Goal: Transaction & Acquisition: Purchase product/service

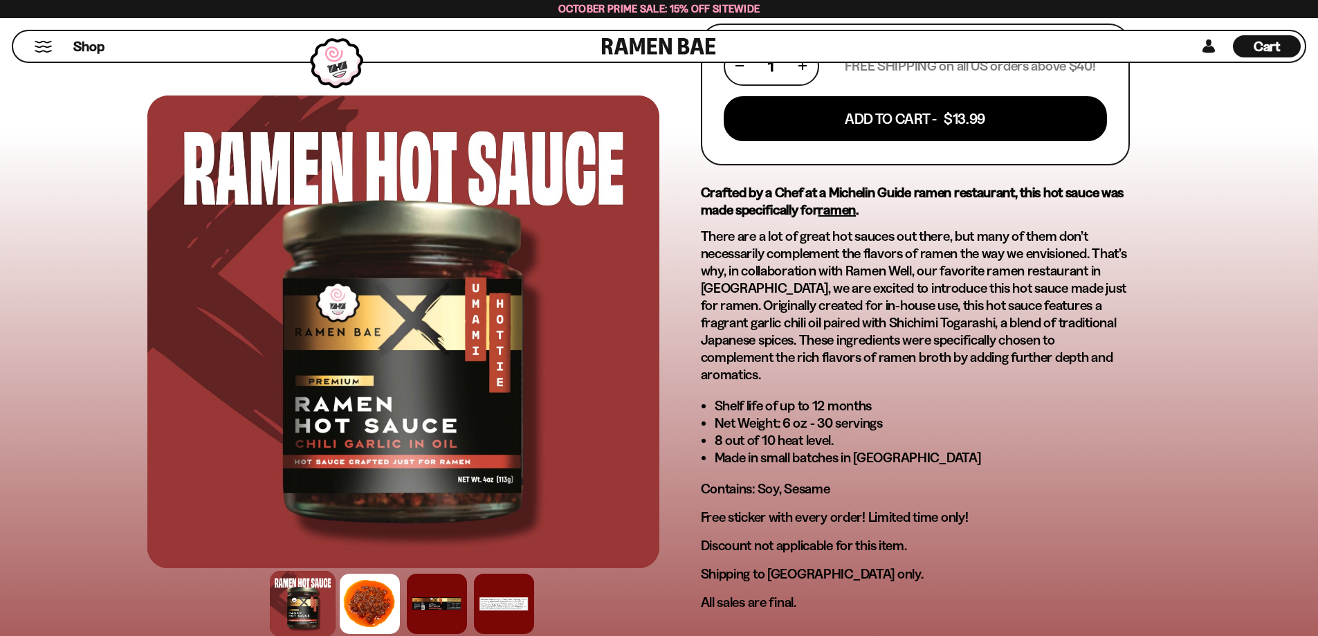
scroll to position [692, 0]
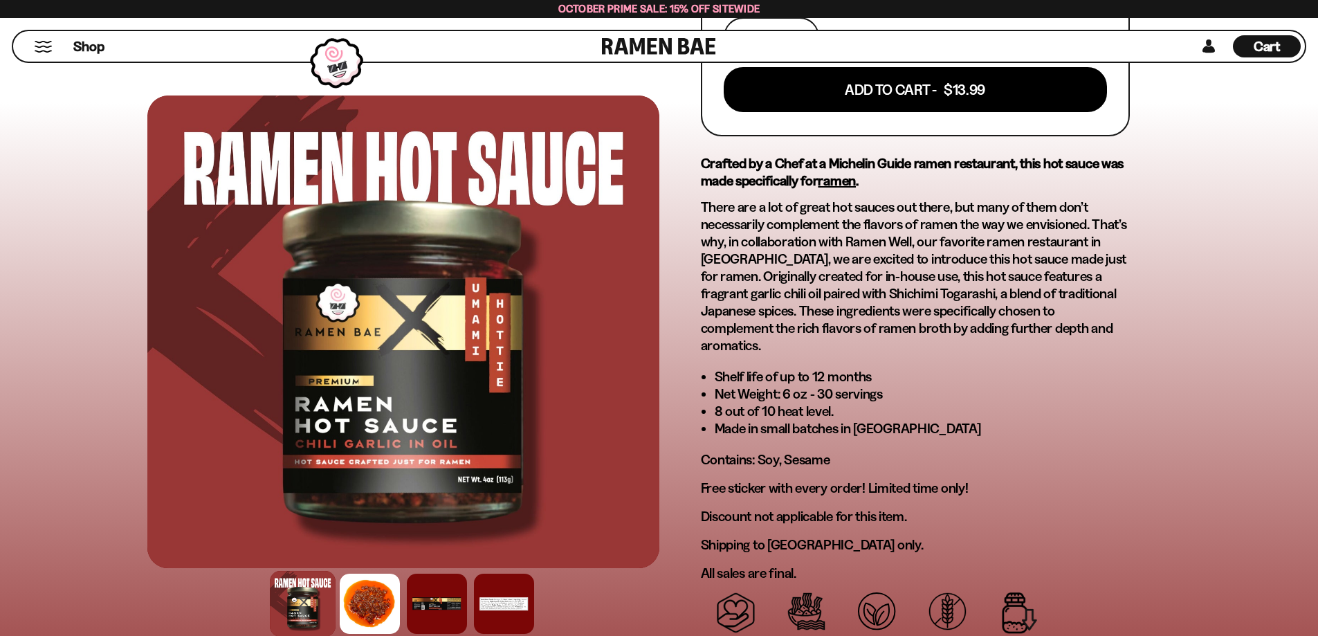
click at [1262, 44] on span "Cart" at bounding box center [1266, 46] width 27 height 17
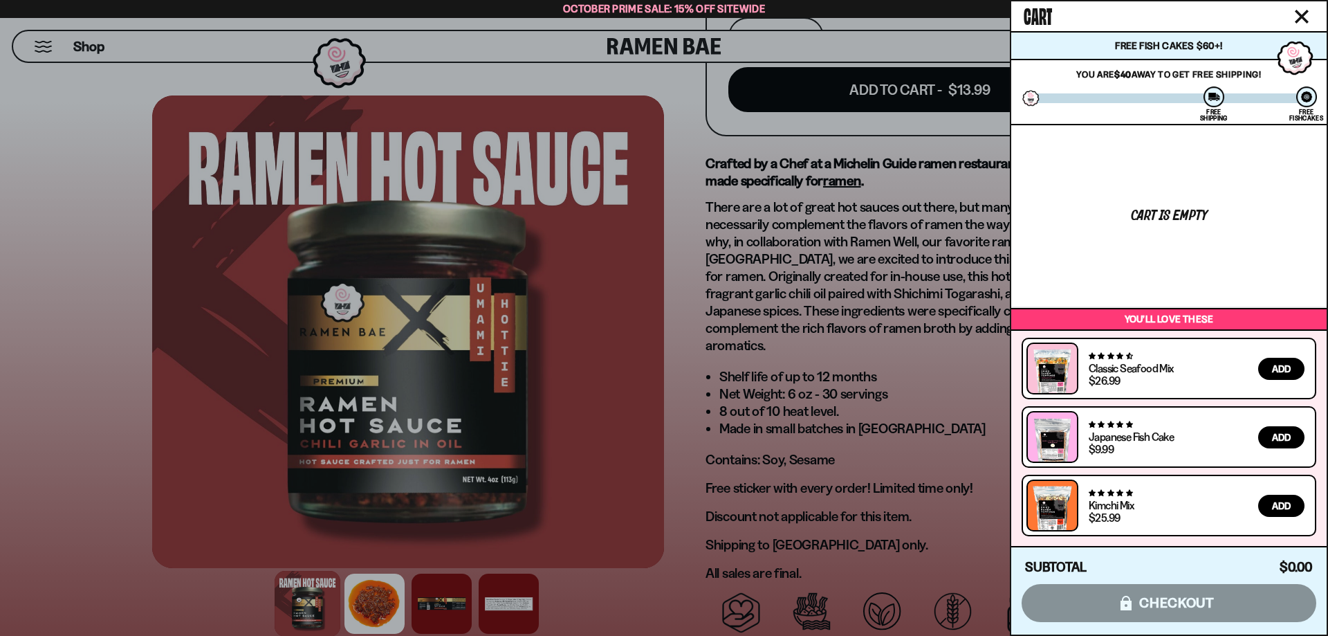
click at [1300, 12] on icon "Close cart" at bounding box center [1302, 17] width 14 height 14
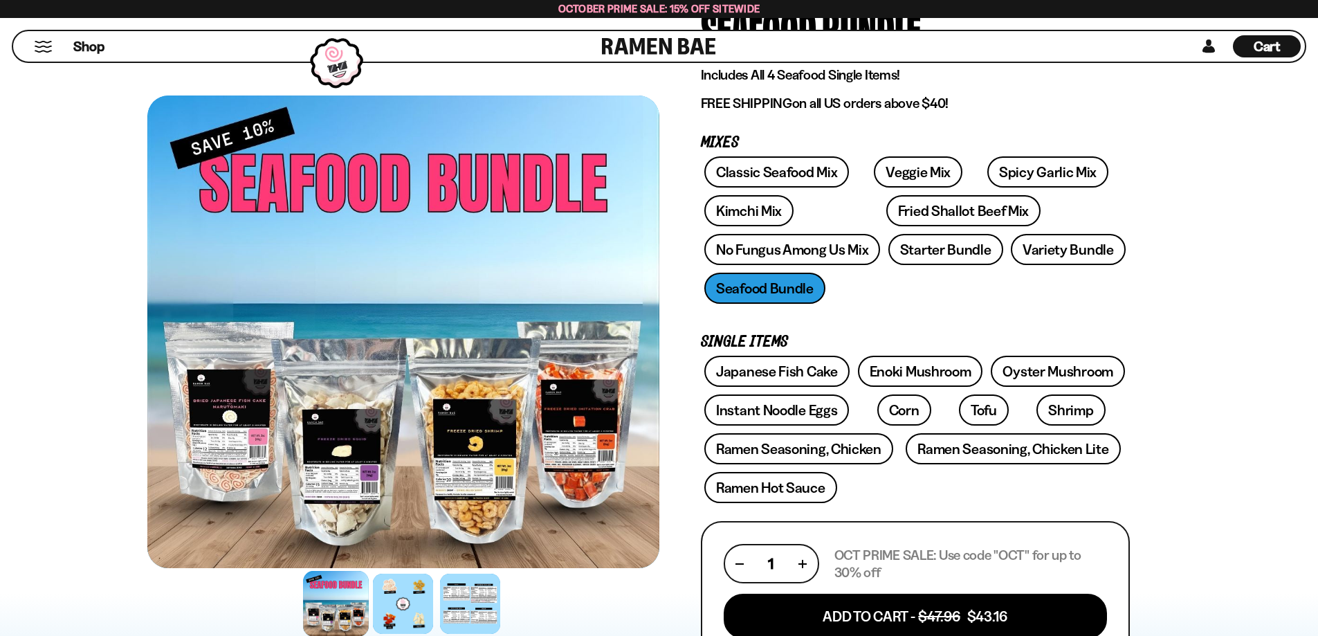
scroll to position [138, 0]
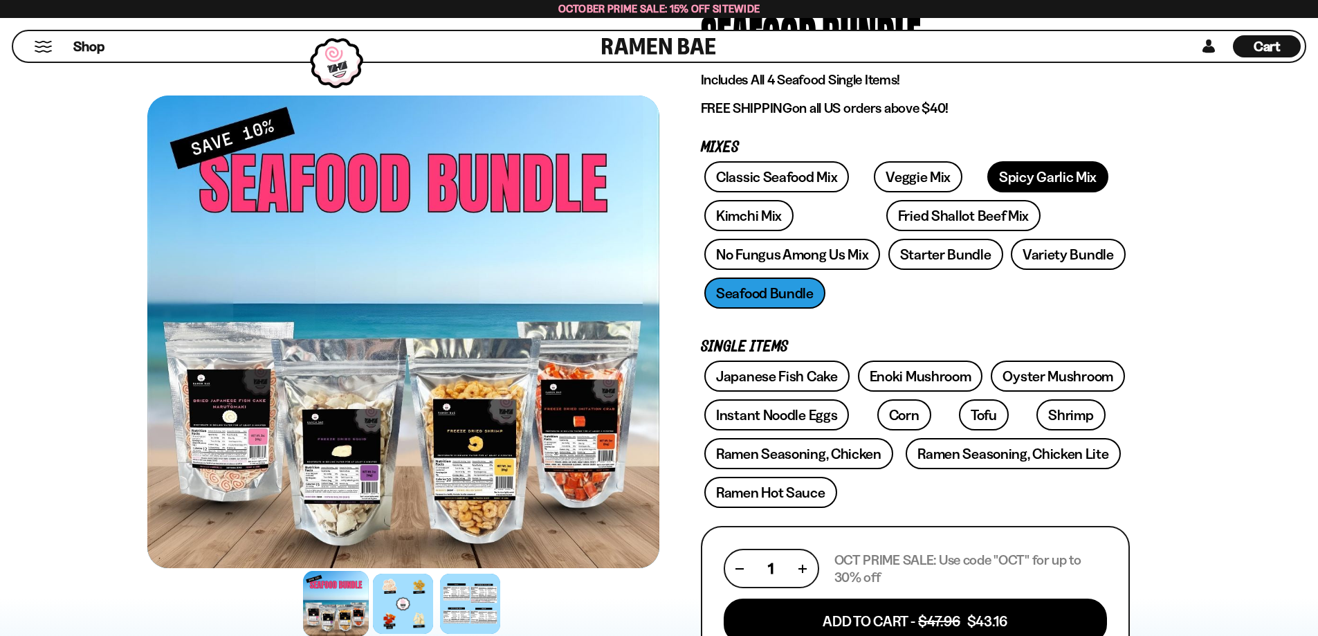
click at [1019, 172] on link "Spicy Garlic Mix" at bounding box center [1047, 176] width 121 height 31
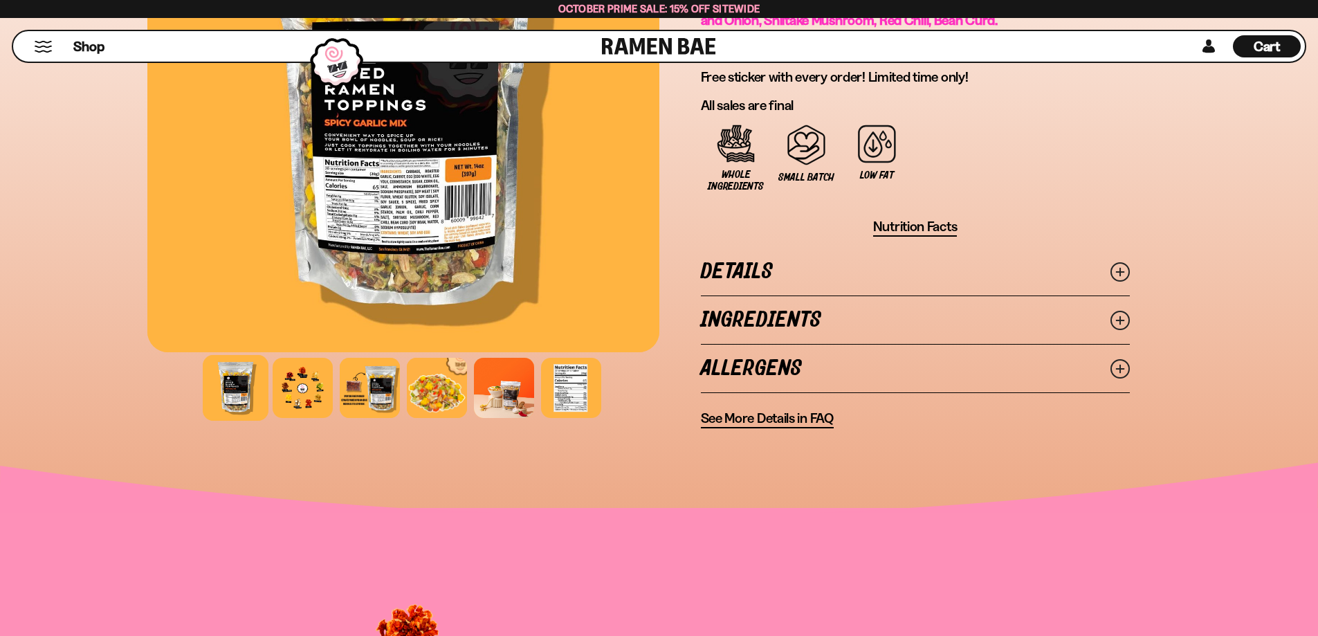
scroll to position [1038, 0]
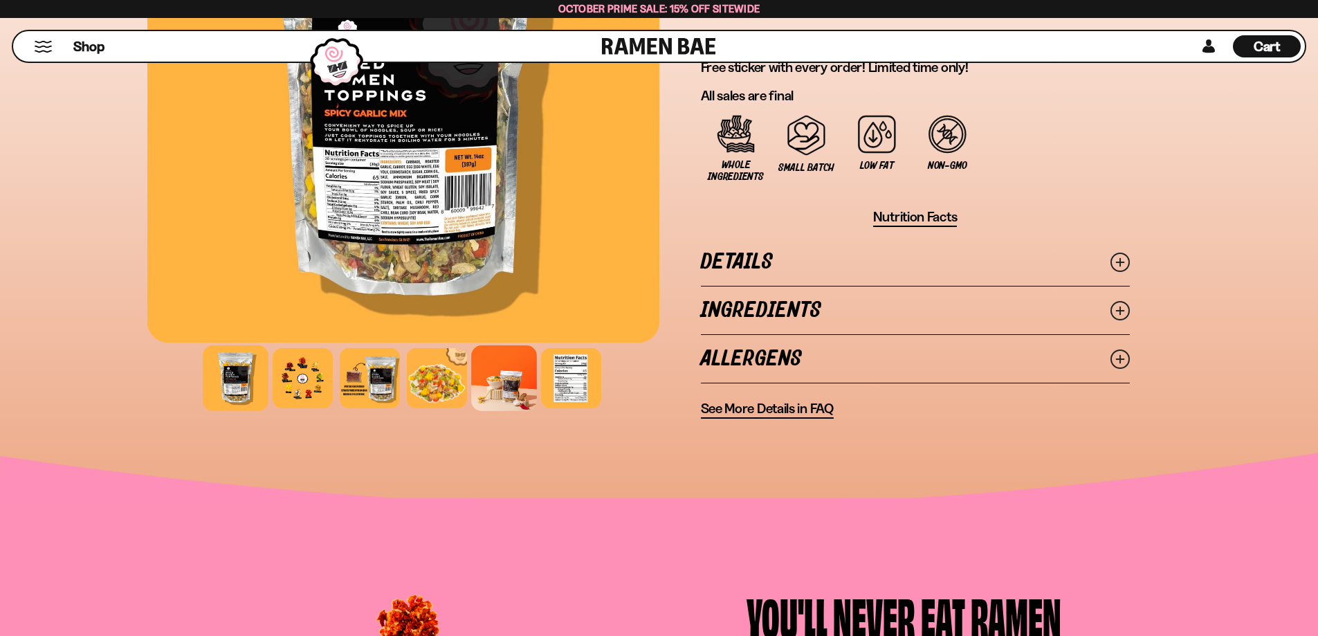
click at [515, 385] on div at bounding box center [504, 378] width 66 height 66
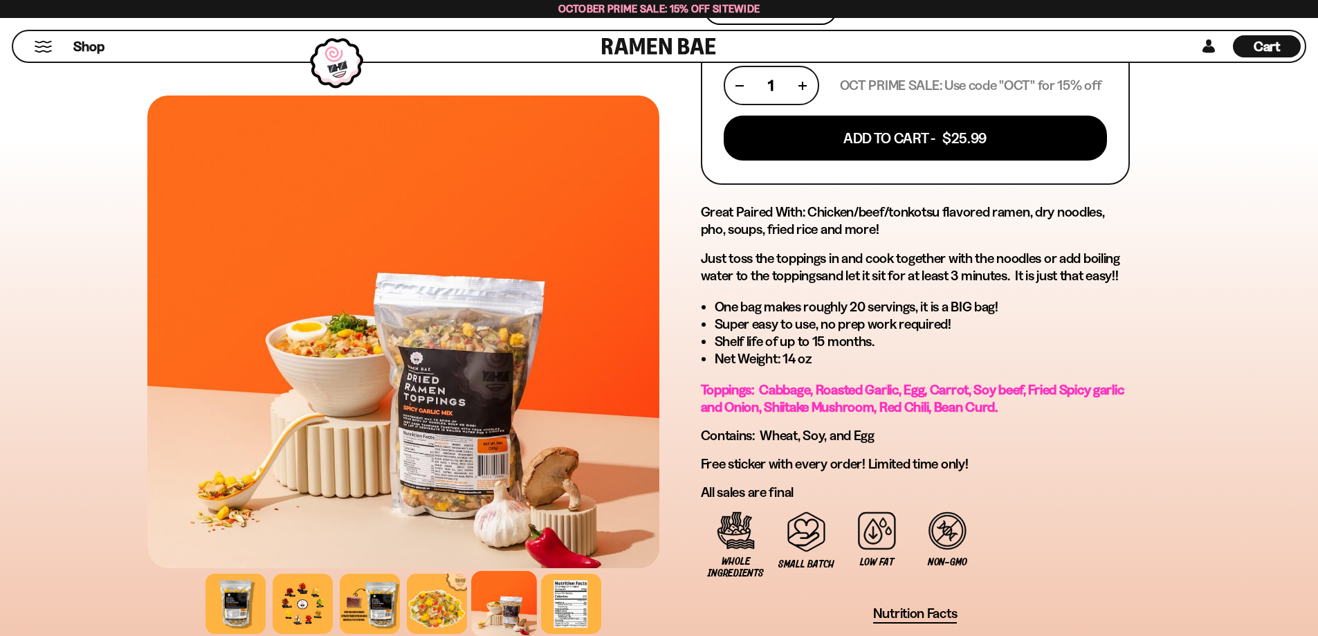
scroll to position [623, 0]
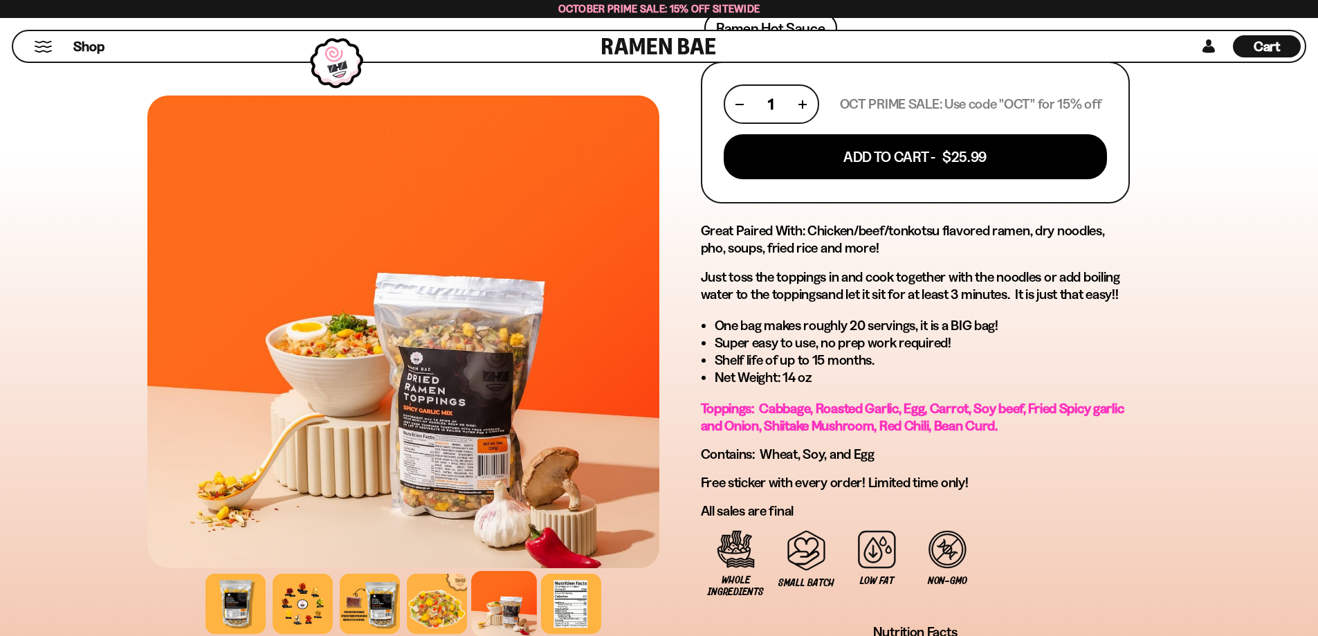
click at [803, 101] on button "button" at bounding box center [803, 104] width 8 height 8
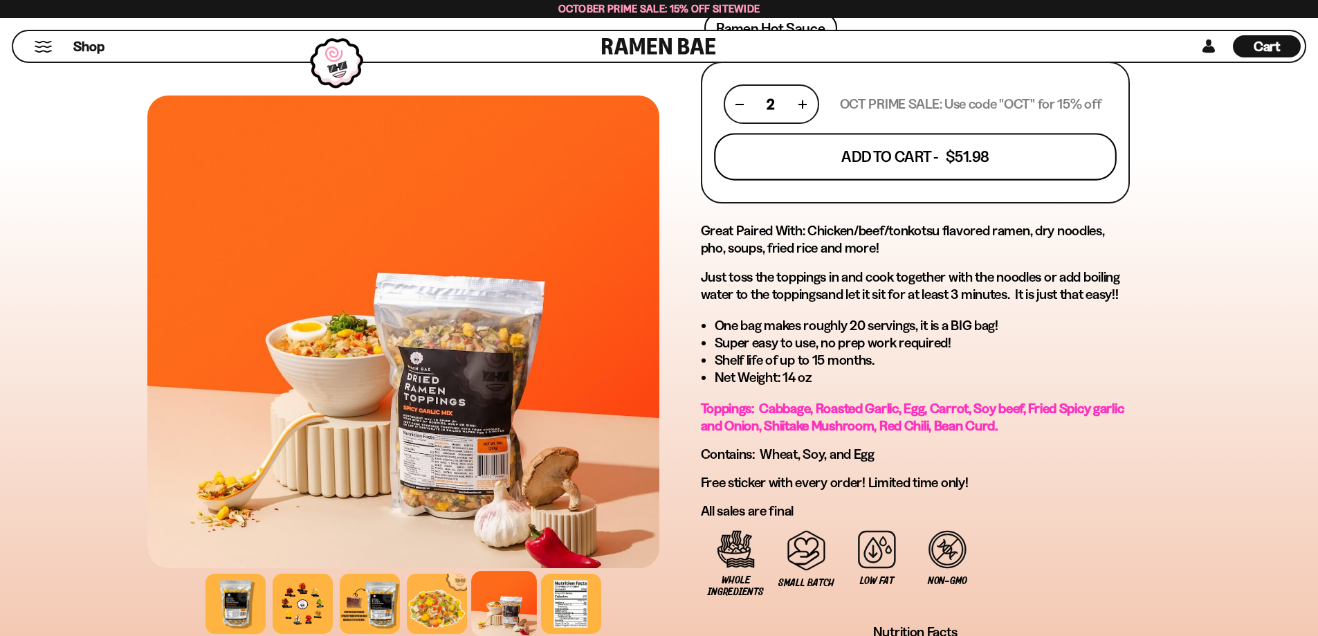
click at [880, 156] on button "Add To Cart - $51.98" at bounding box center [915, 156] width 403 height 47
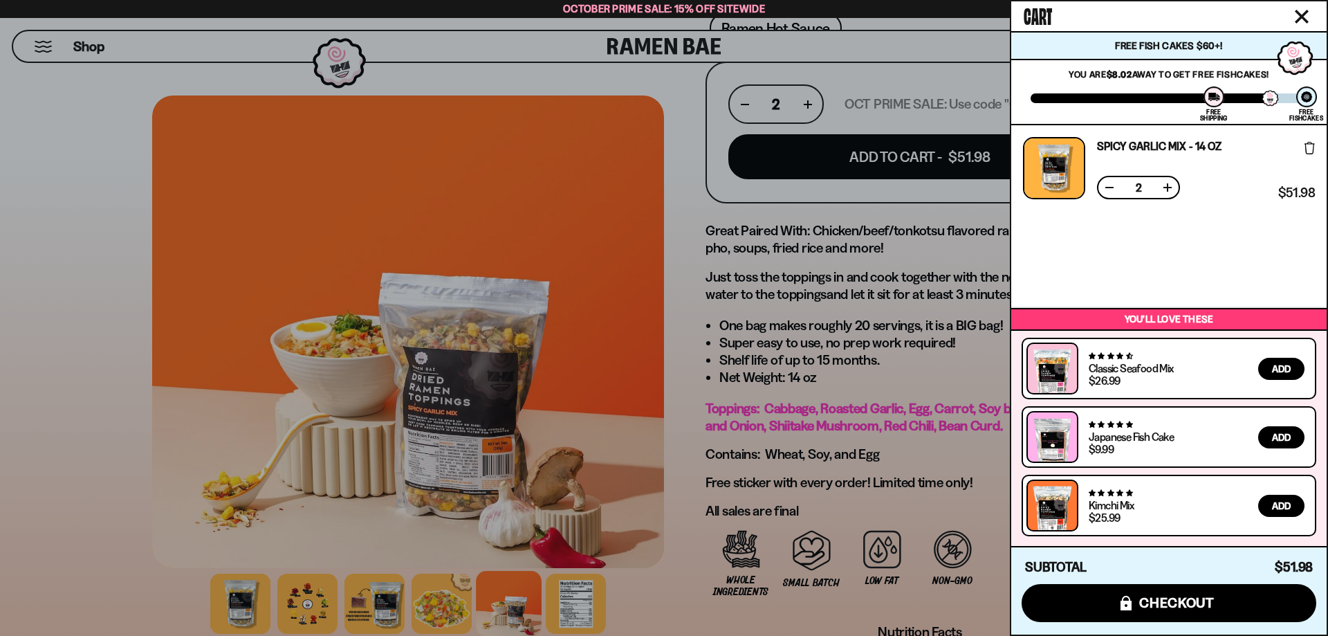
click at [1306, 10] on icon "Close cart" at bounding box center [1302, 17] width 14 height 14
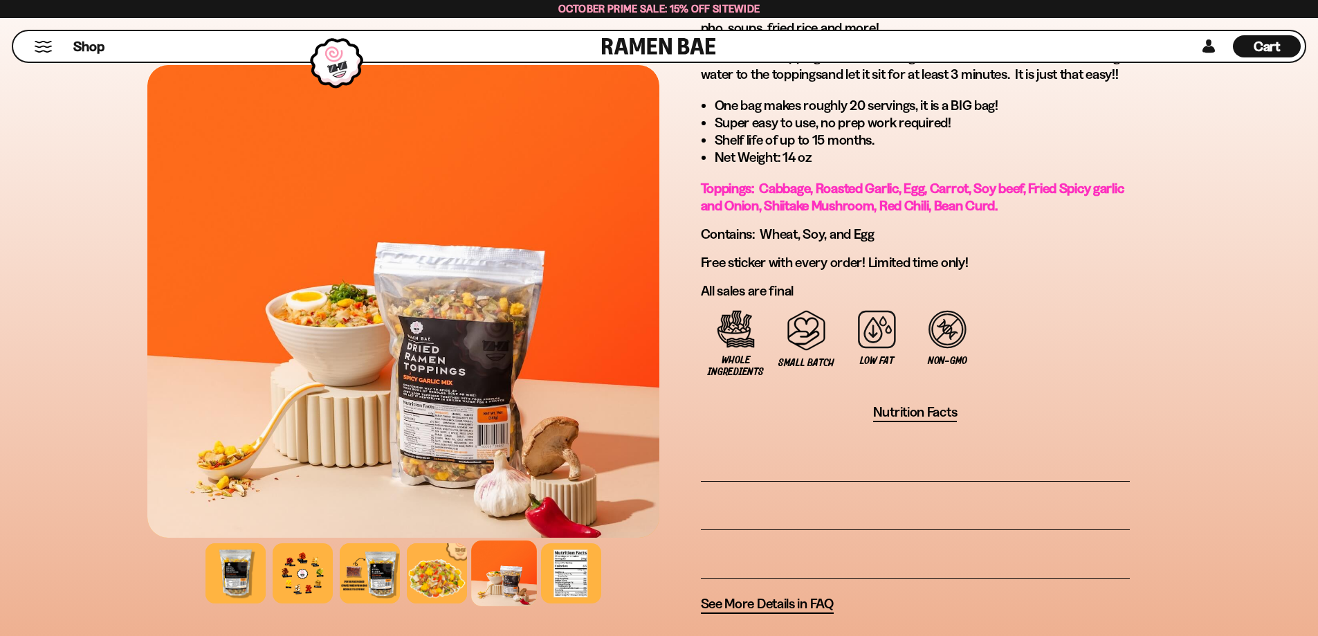
scroll to position [899, 0]
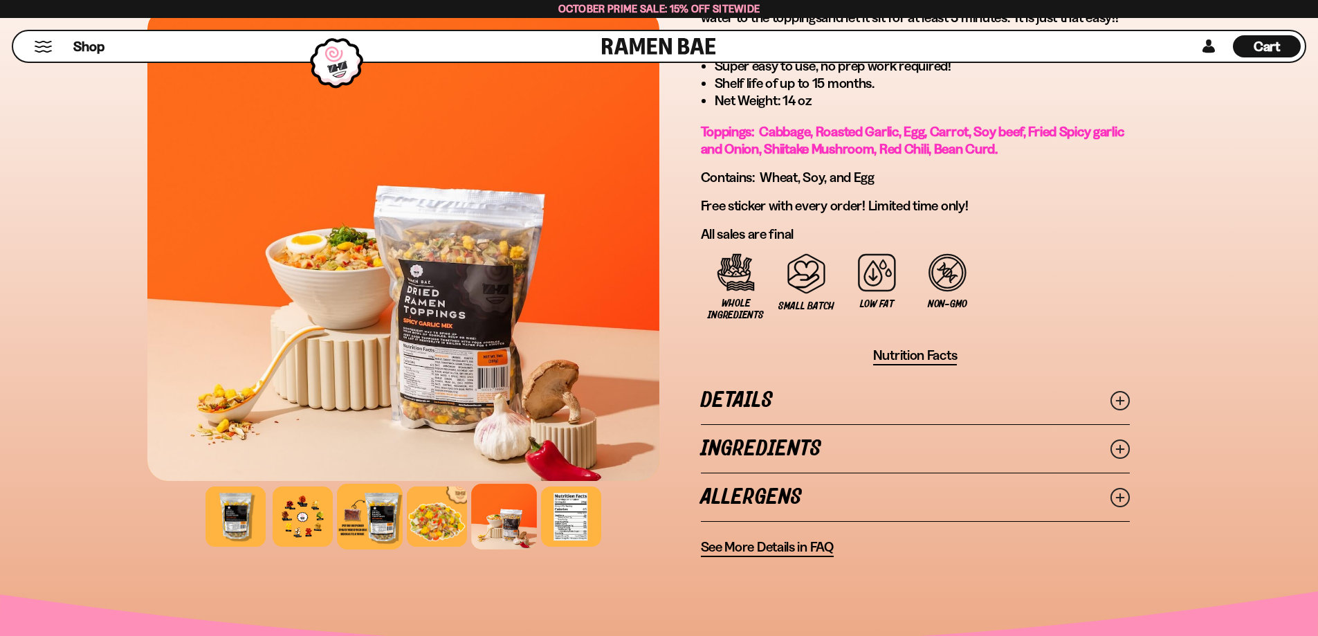
click at [384, 523] on div at bounding box center [370, 516] width 66 height 66
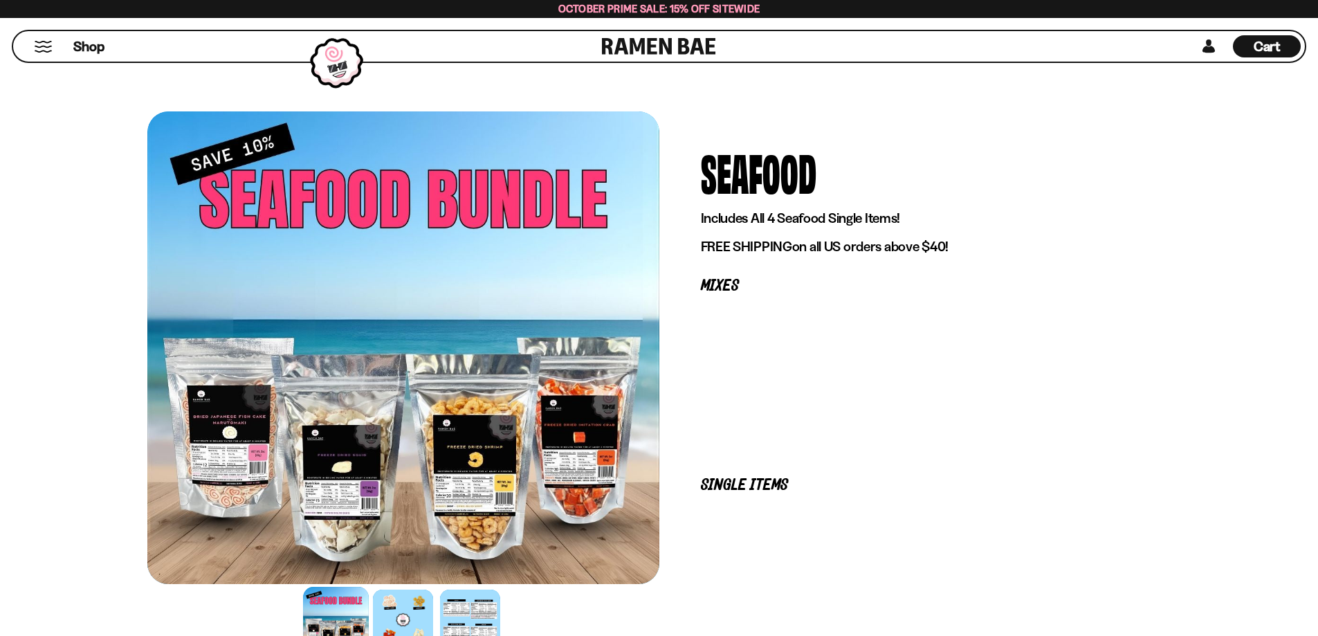
scroll to position [138, 0]
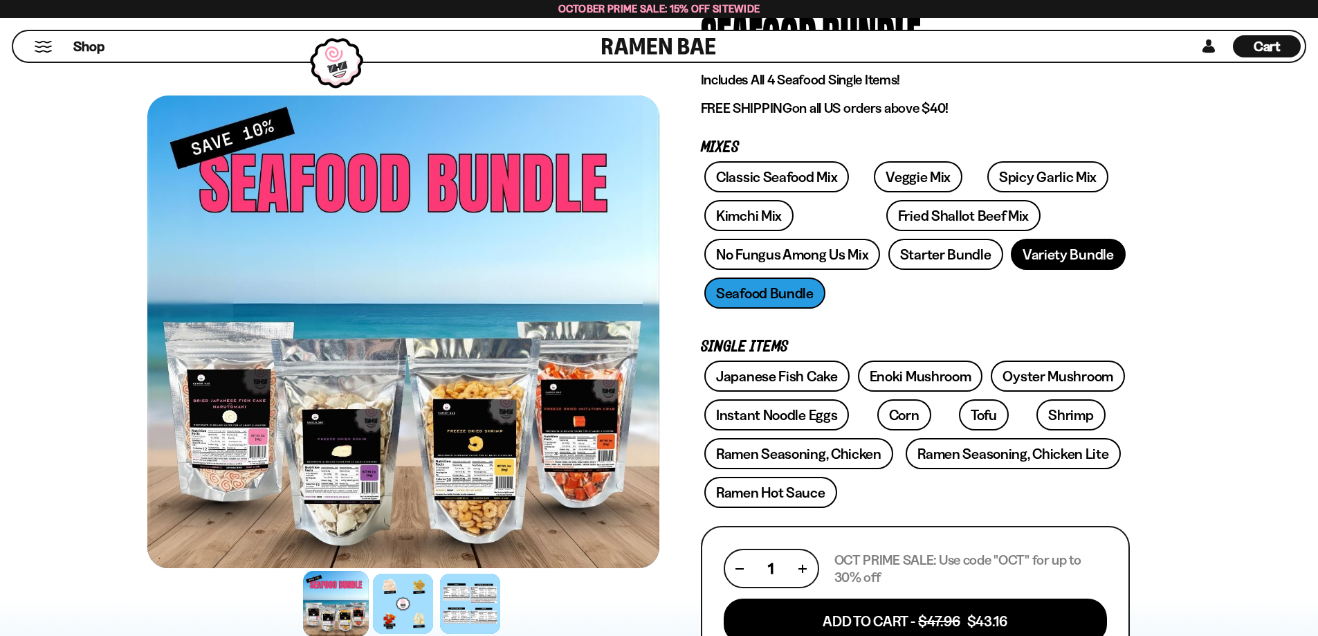
click at [1060, 255] on link "Variety Bundle" at bounding box center [1068, 254] width 115 height 31
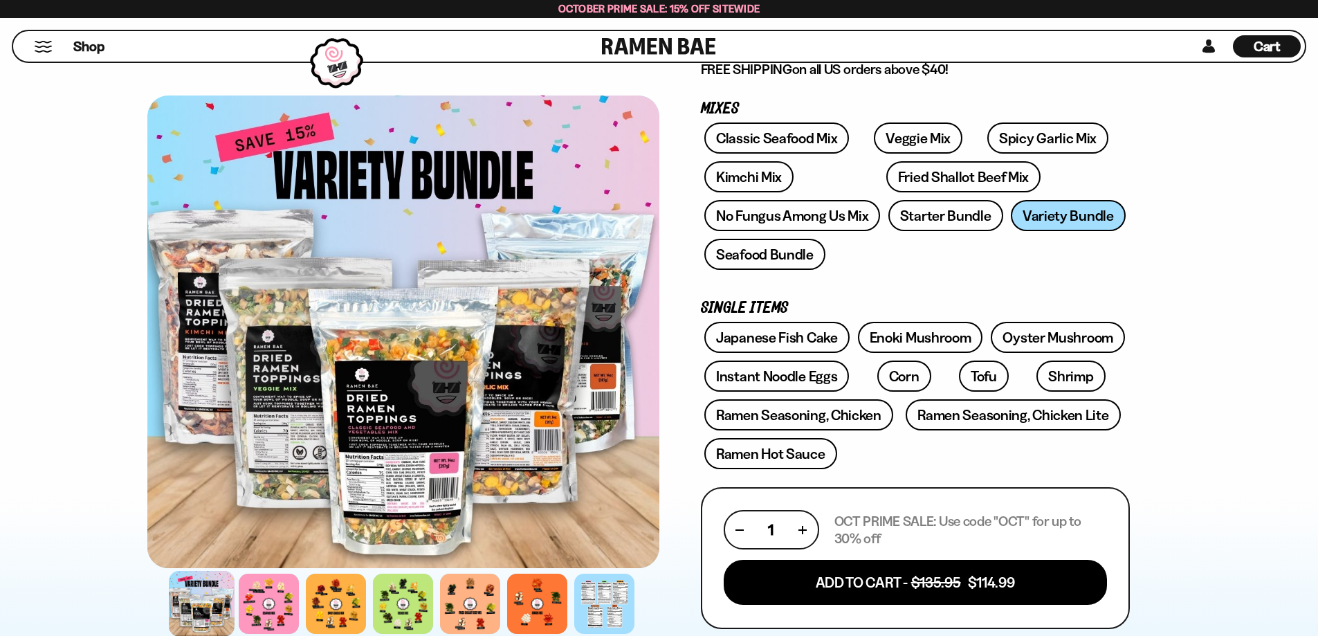
scroll to position [277, 0]
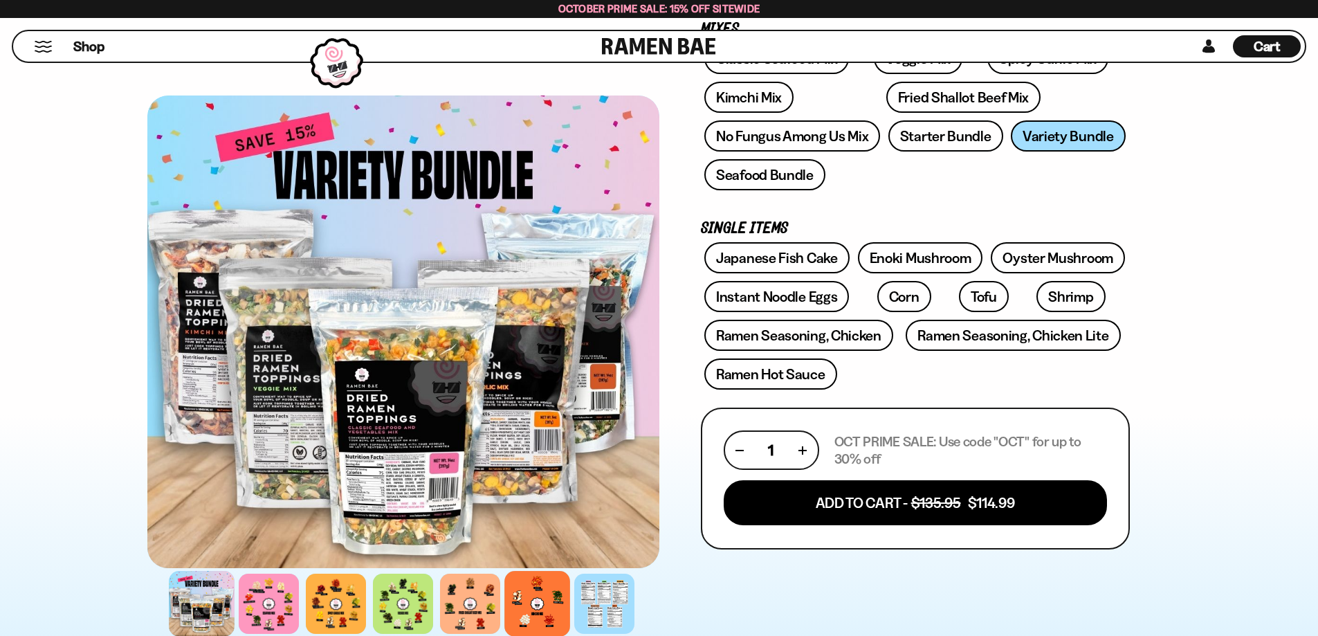
click at [542, 591] on div at bounding box center [537, 604] width 66 height 66
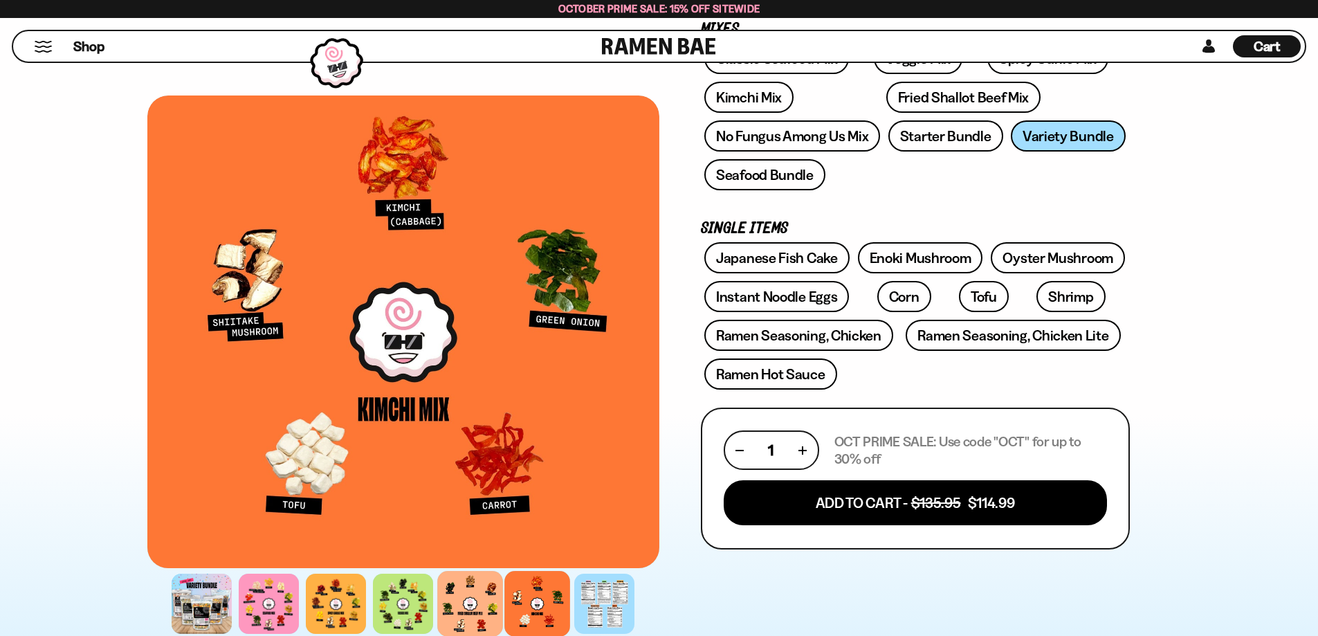
click at [468, 598] on div at bounding box center [470, 604] width 66 height 66
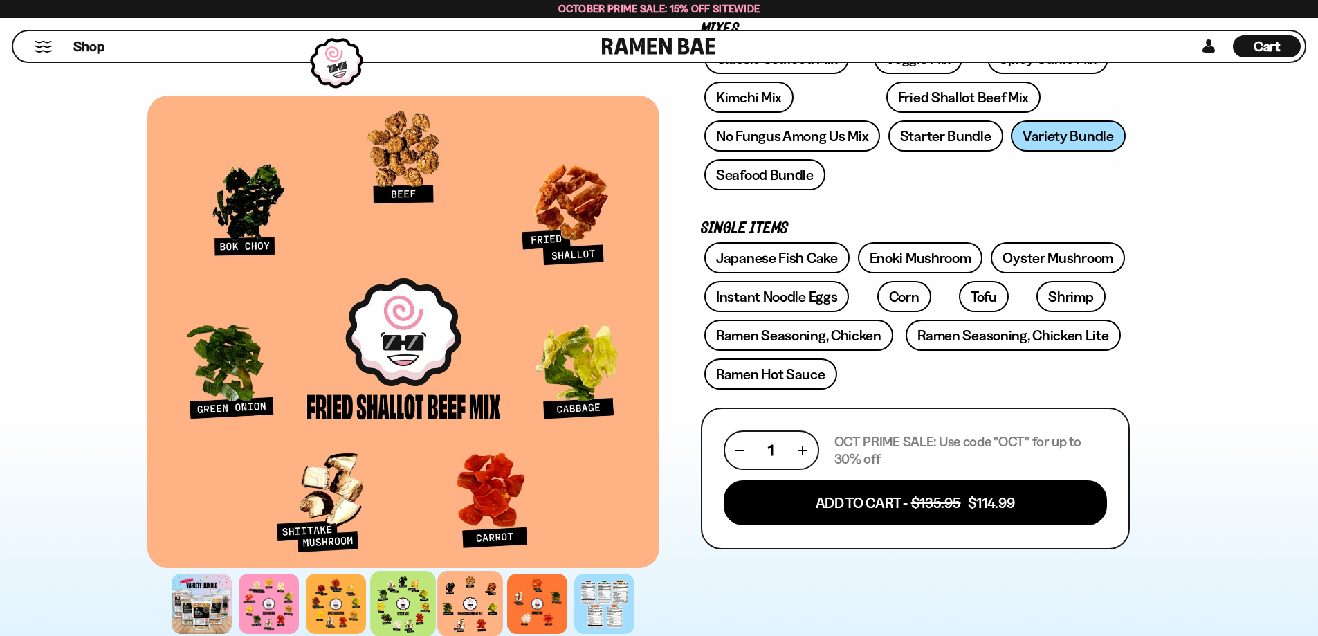
click at [398, 598] on div at bounding box center [403, 604] width 66 height 66
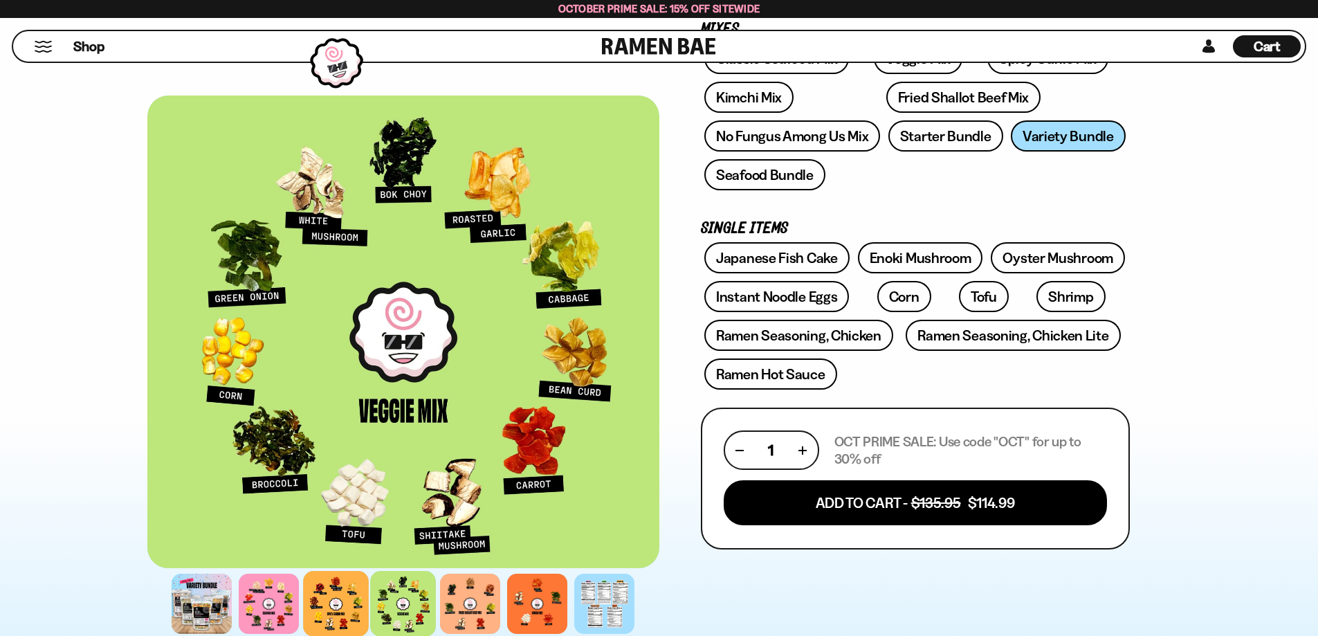
click at [340, 598] on div at bounding box center [336, 604] width 66 height 66
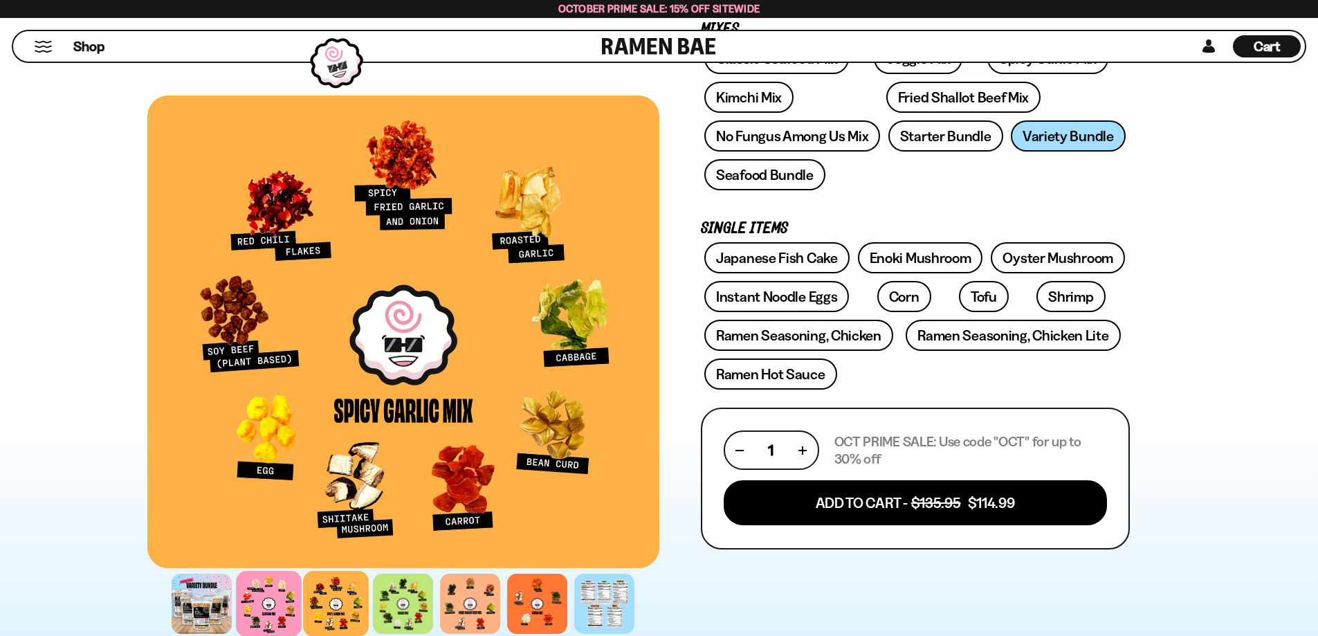
click at [262, 596] on div at bounding box center [269, 604] width 66 height 66
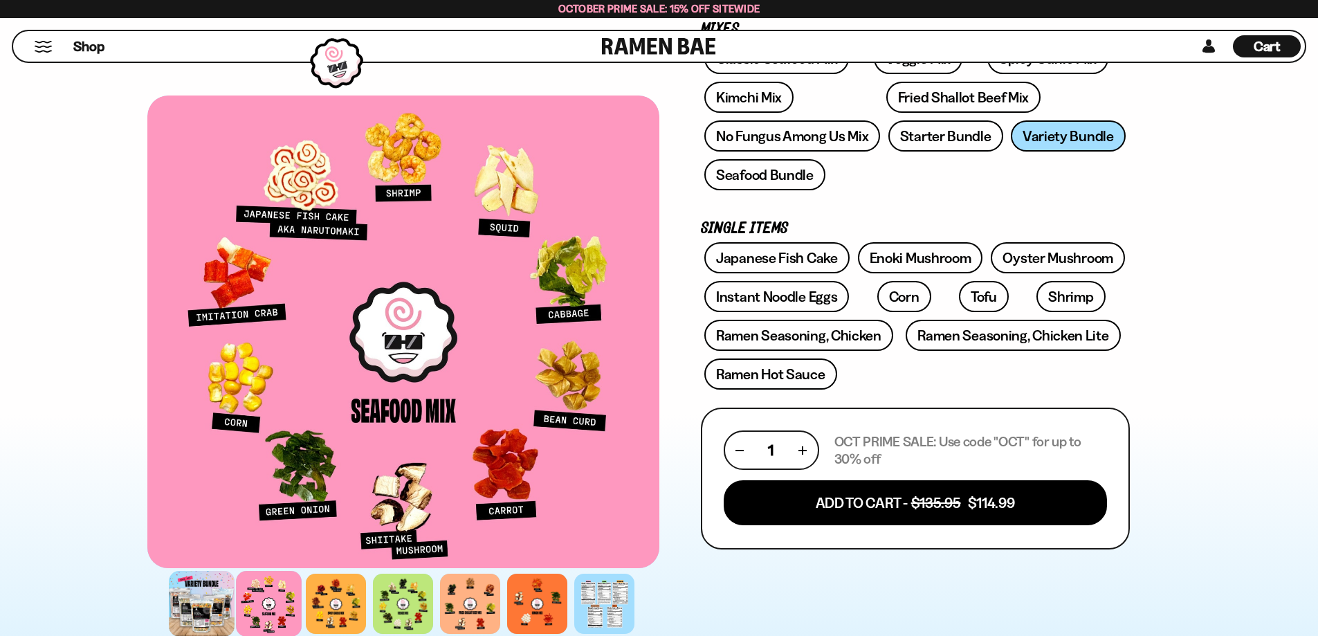
click at [205, 606] on div at bounding box center [202, 604] width 66 height 66
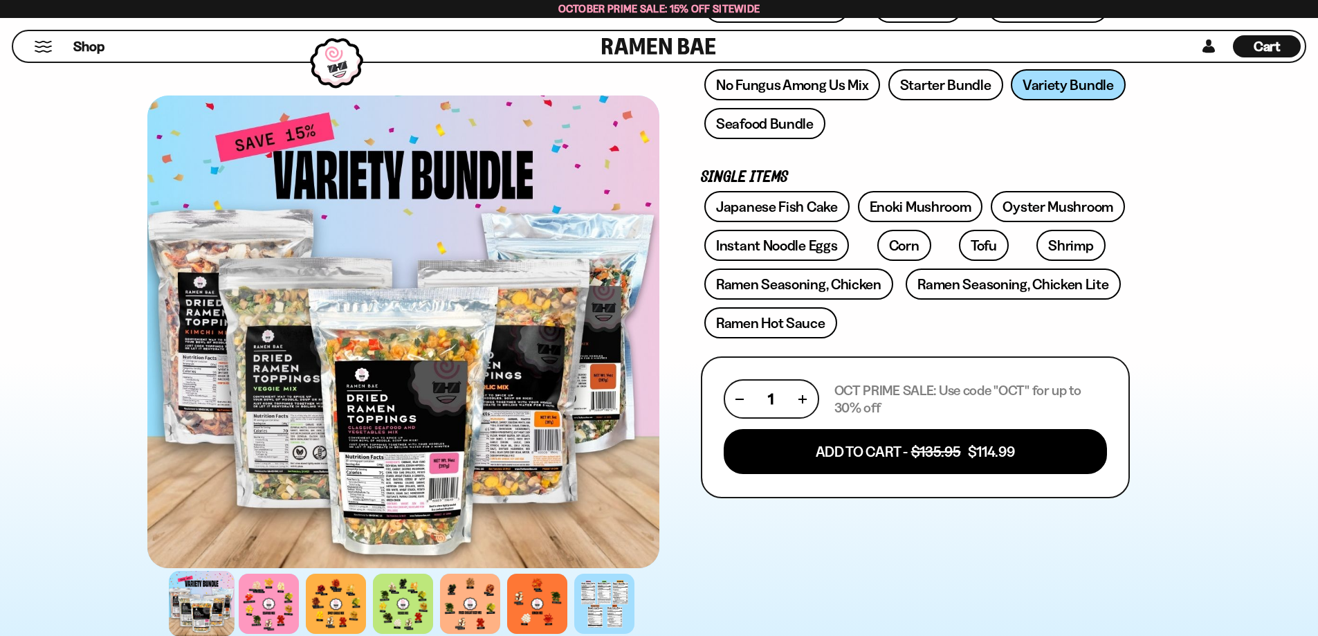
scroll to position [415, 0]
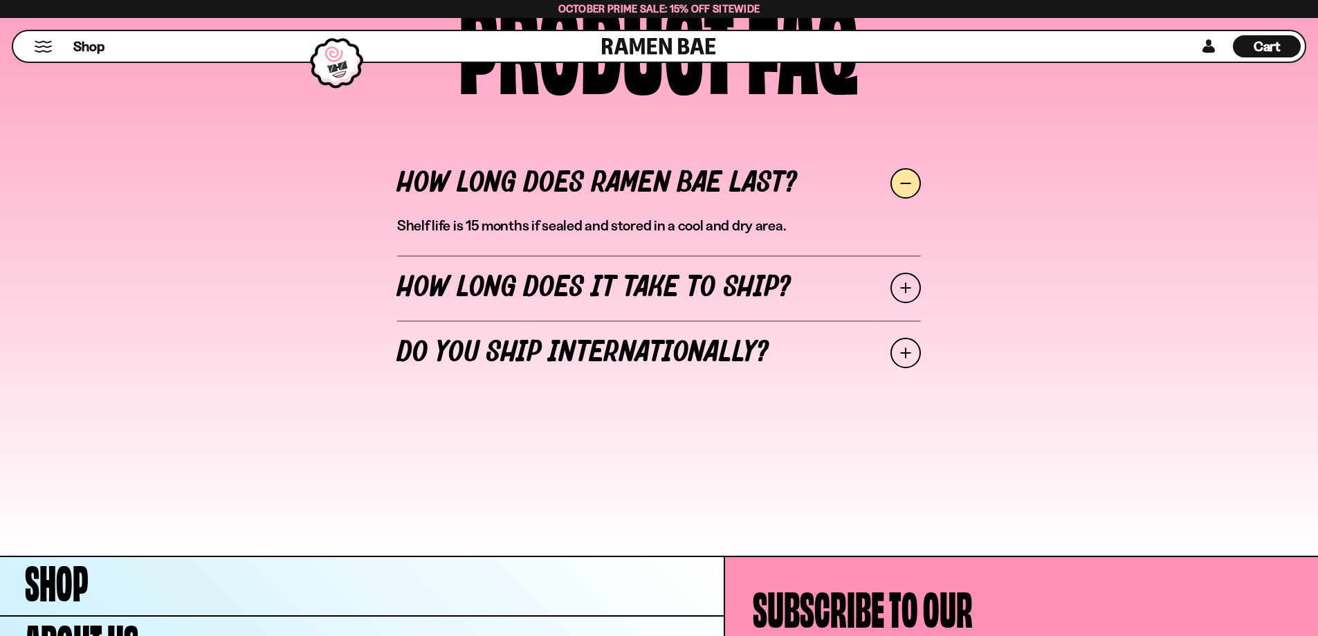
scroll to position [5372, 0]
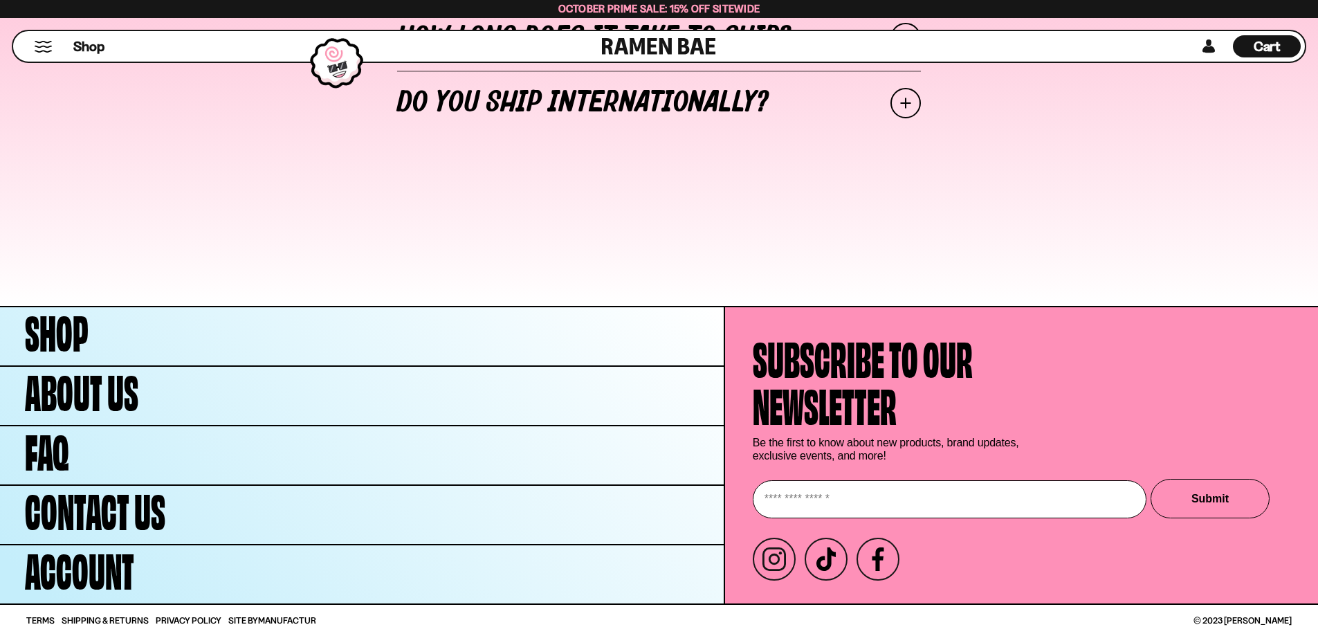
click at [1270, 46] on span "Cart" at bounding box center [1266, 46] width 27 height 17
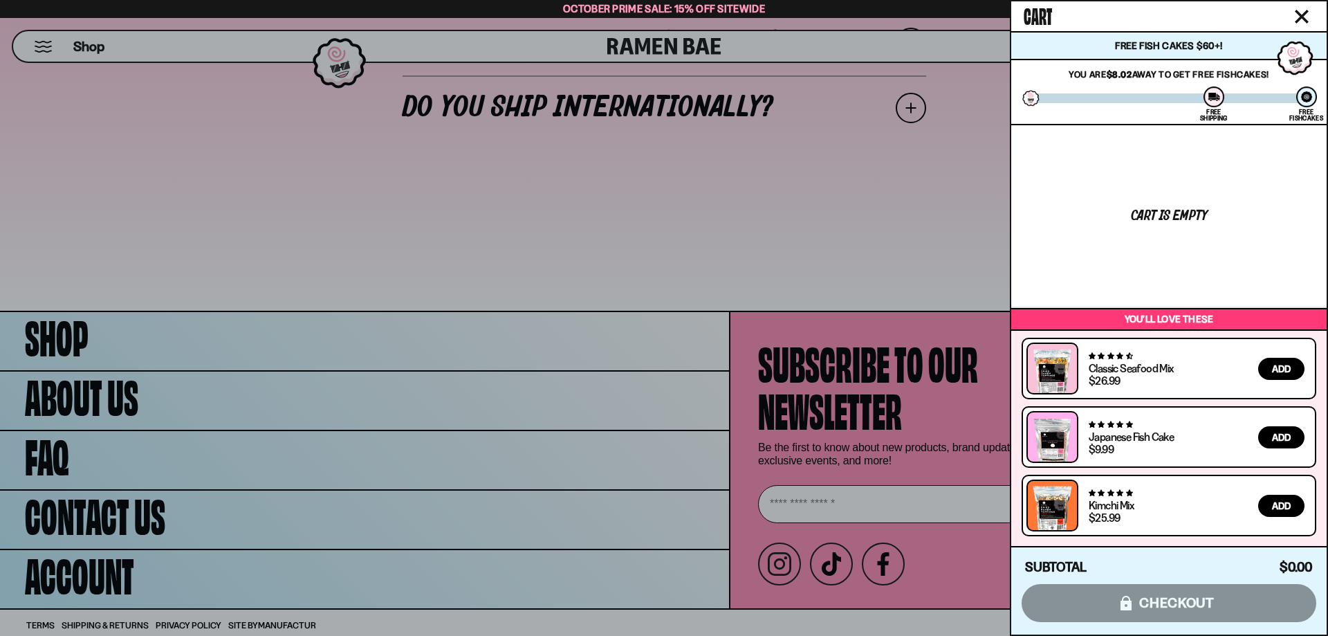
click at [1161, 605] on div "Subtotal $0.00 $0.00 icons8-lock checkout" at bounding box center [1168, 590] width 315 height 89
click at [1167, 601] on div "Subtotal $0.00 $0.00 icons8-lock checkout" at bounding box center [1168, 590] width 315 height 89
click at [1309, 9] on button "Close cart" at bounding box center [1301, 16] width 21 height 21
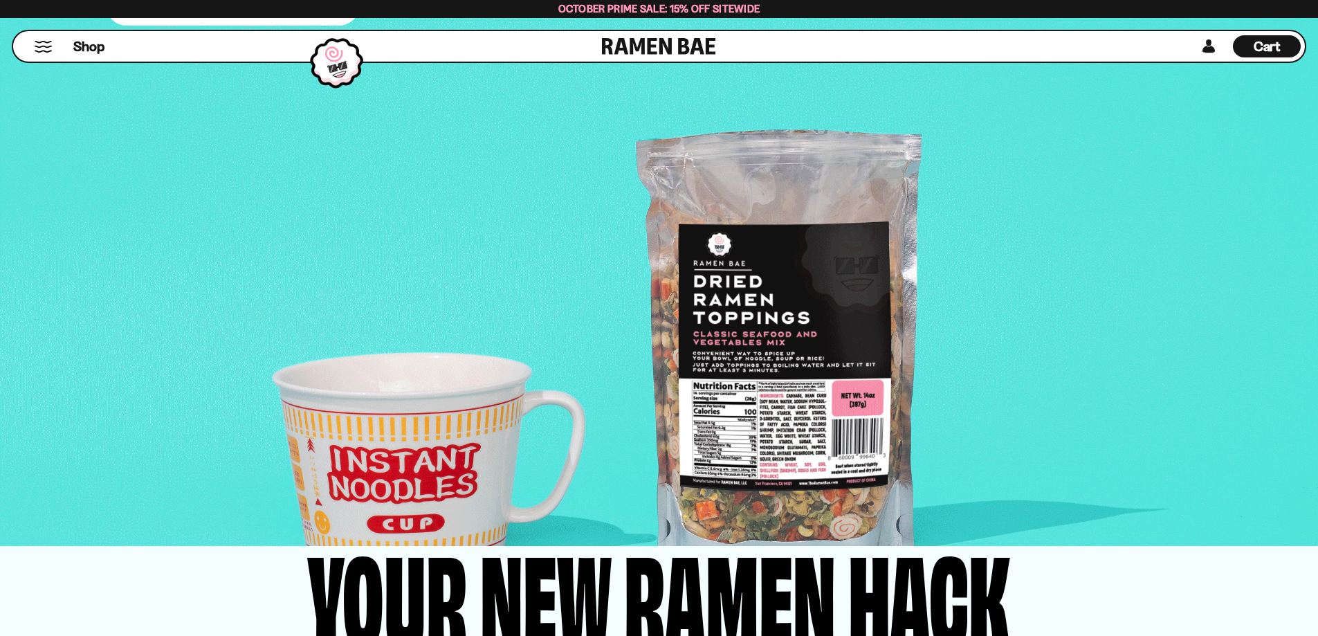
scroll to position [2675, 0]
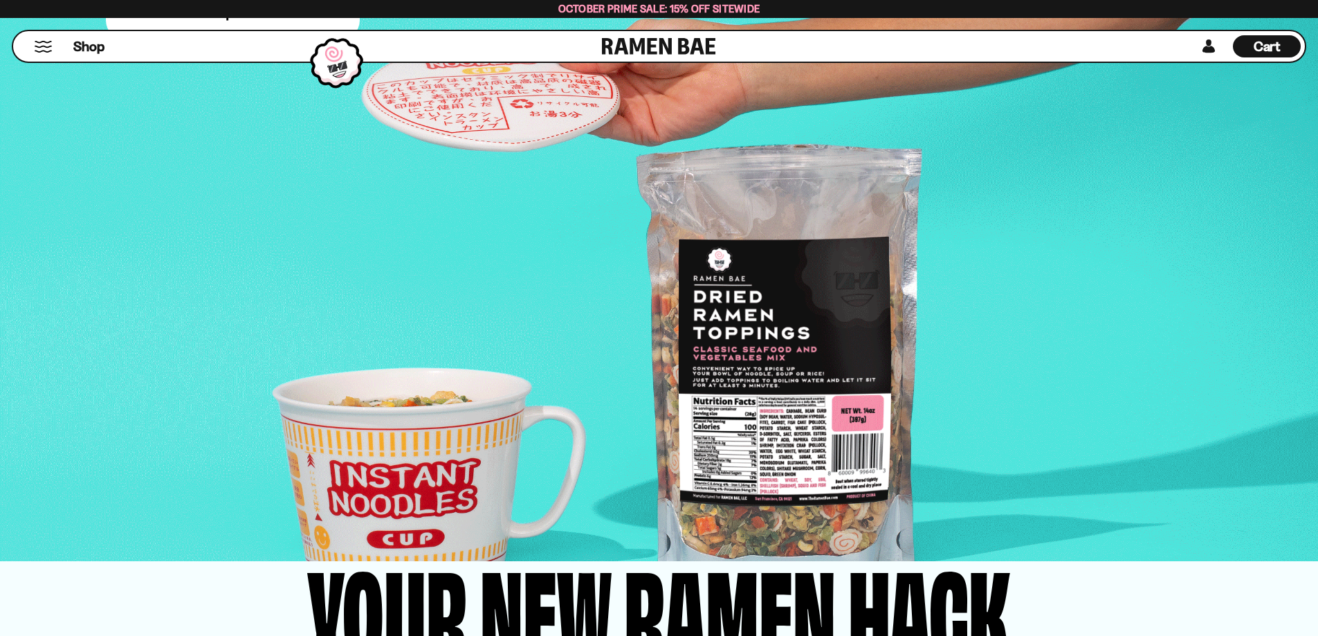
click at [1262, 44] on span "Cart" at bounding box center [1266, 46] width 27 height 17
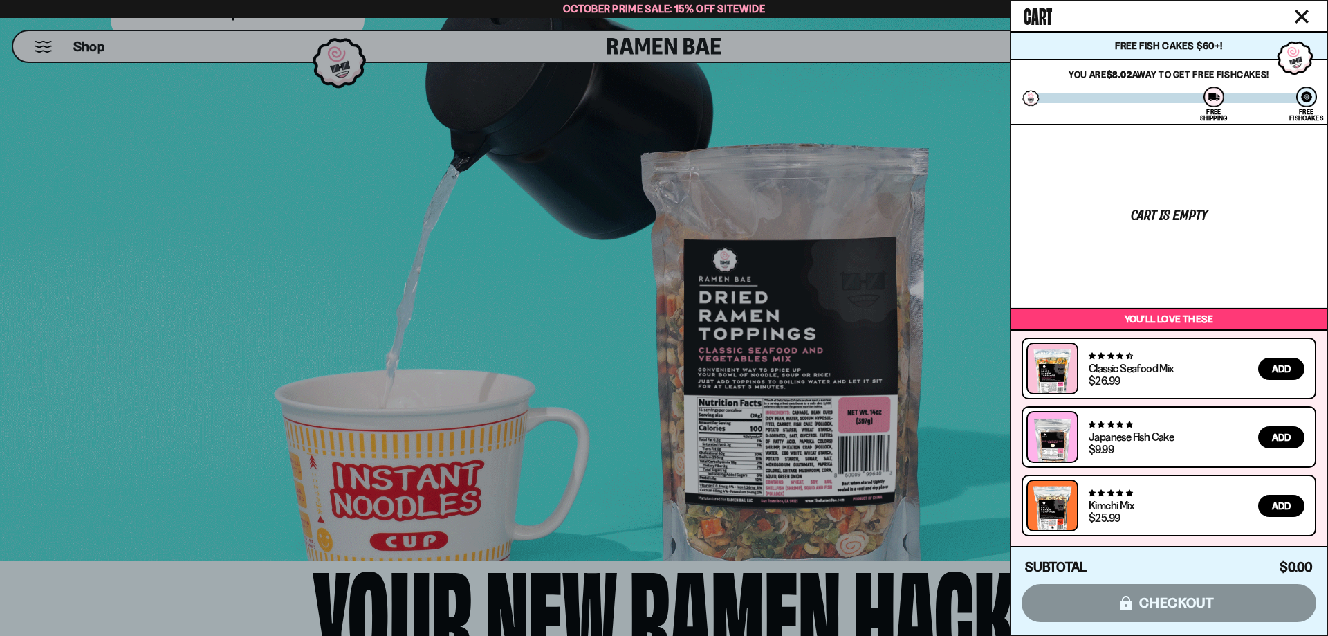
click at [1302, 14] on icon "Close cart" at bounding box center [1302, 17] width 14 height 14
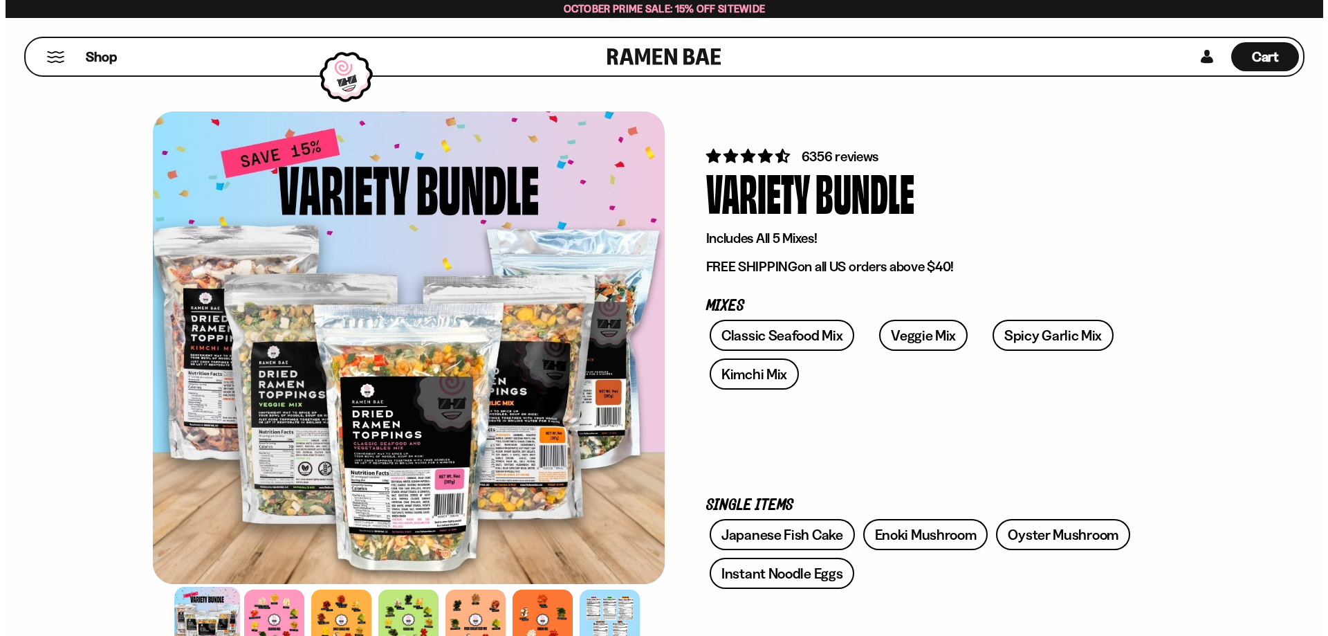
scroll to position [415, 0]
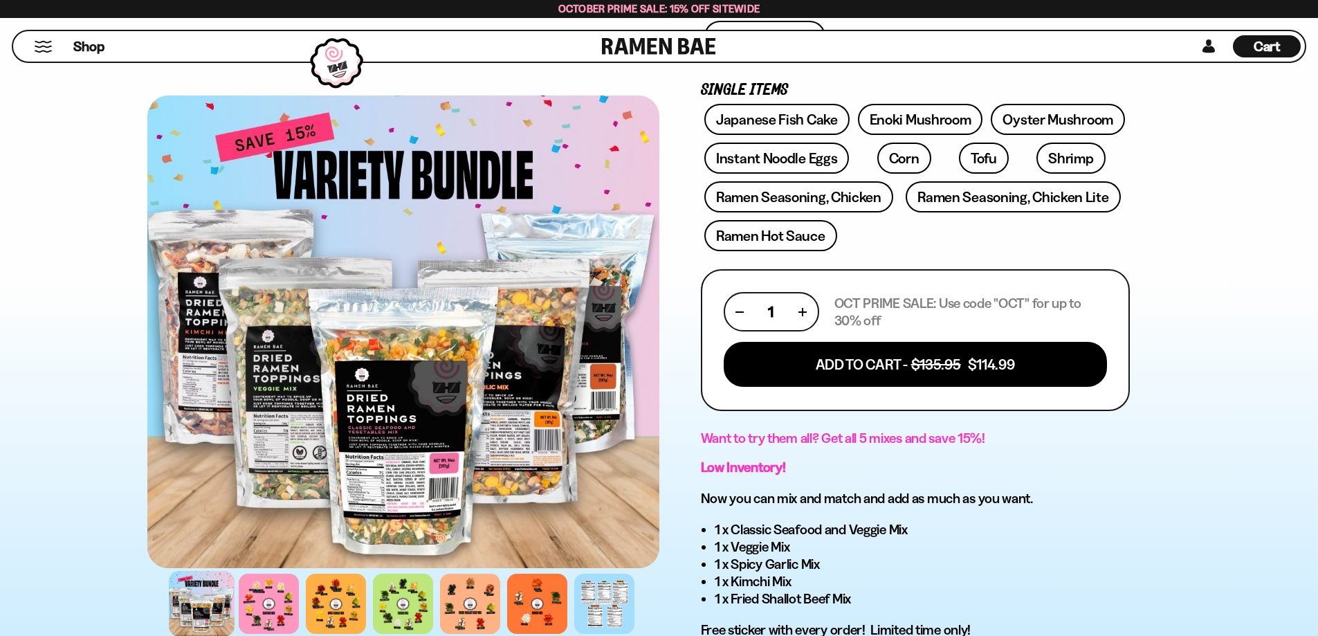
click at [1271, 46] on span "Cart" at bounding box center [1266, 46] width 27 height 17
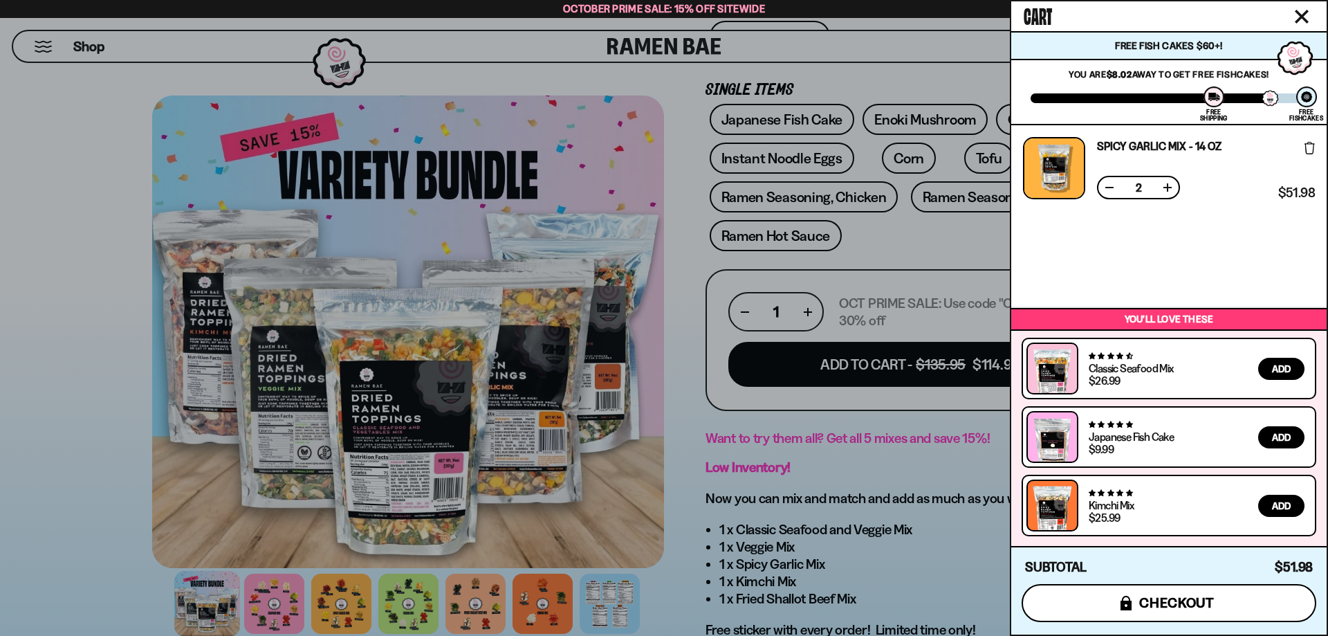
click at [1172, 602] on span "checkout" at bounding box center [1176, 602] width 75 height 15
